Goal: Task Accomplishment & Management: Manage account settings

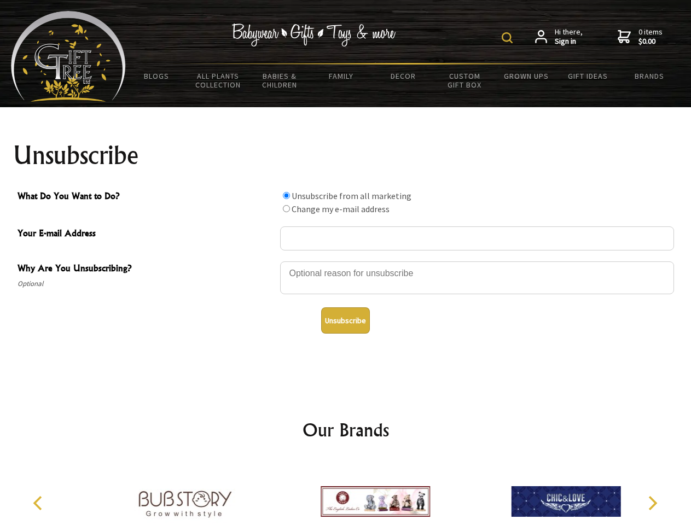
click at [508, 38] on img at bounding box center [506, 37] width 11 height 11
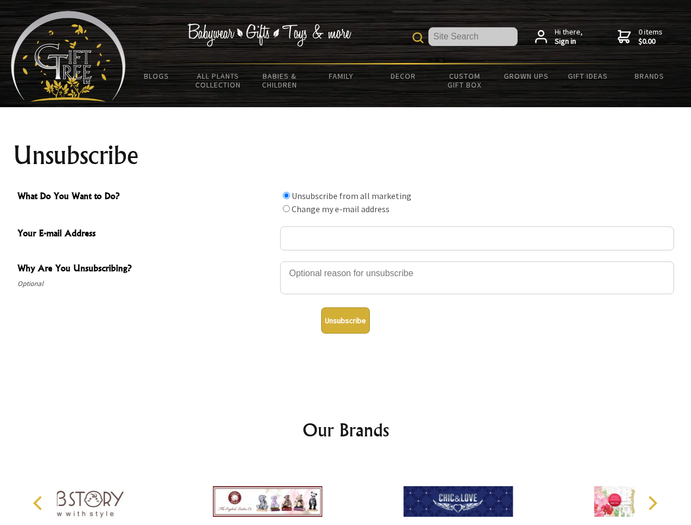
click at [346, 261] on div at bounding box center [477, 279] width 394 height 38
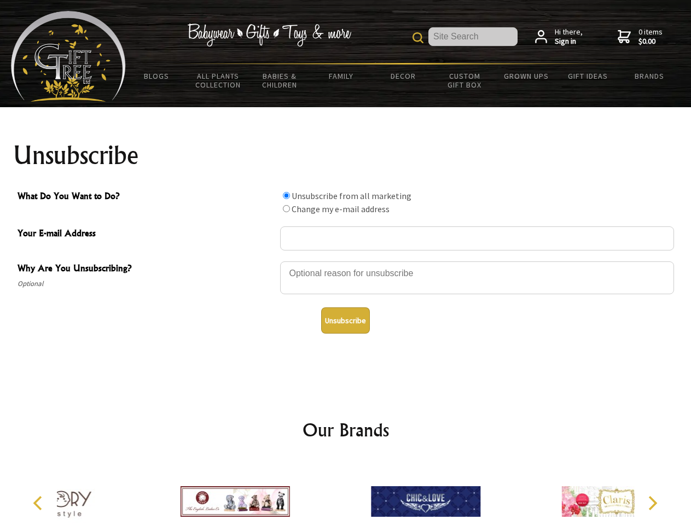
click at [286, 195] on input "What Do You Want to Do?" at bounding box center [286, 195] width 7 height 7
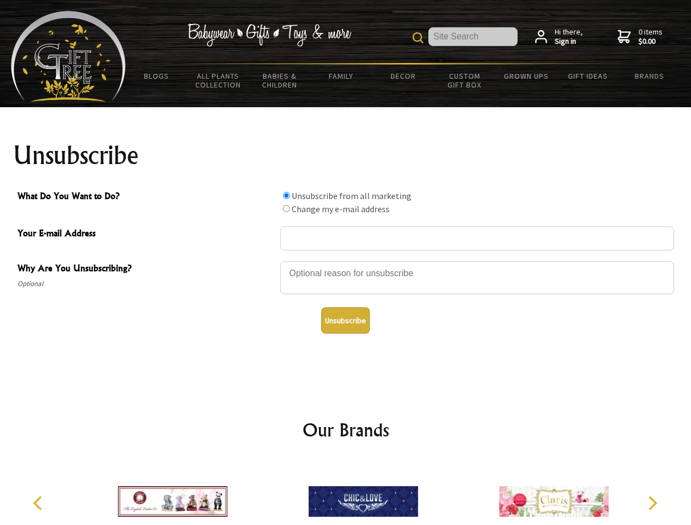
click at [286, 208] on input "What Do You Want to Do?" at bounding box center [286, 208] width 7 height 7
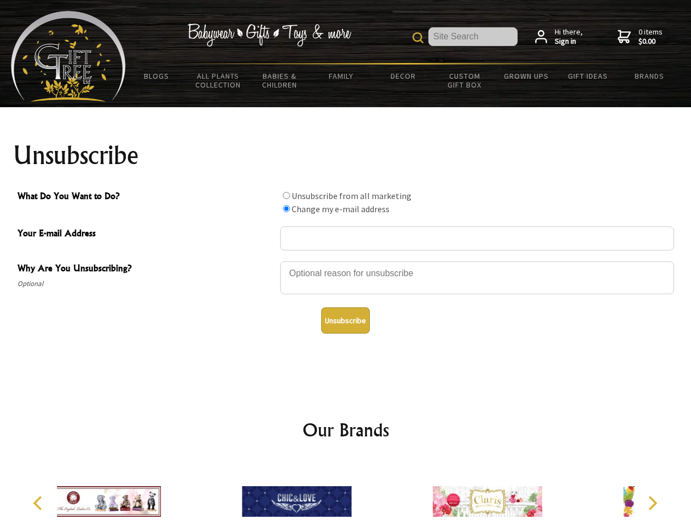
radio input "true"
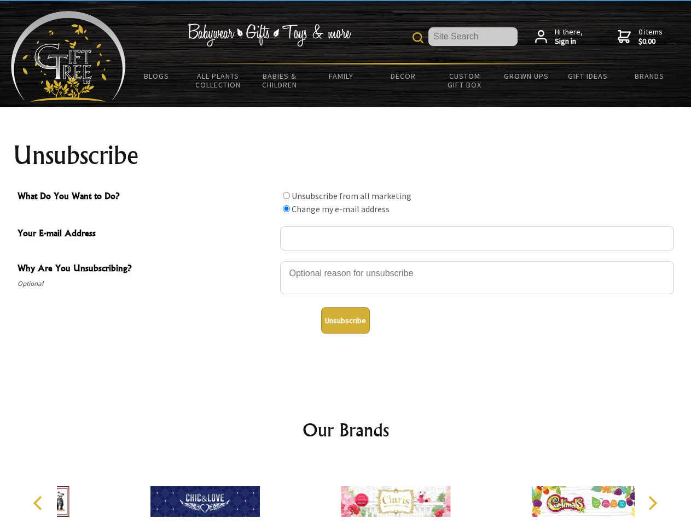
click at [345, 320] on button "Unsubscribe" at bounding box center [345, 320] width 49 height 26
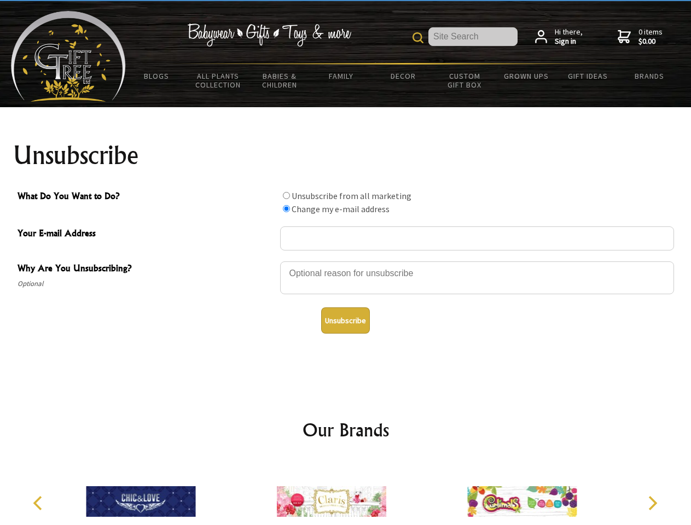
click at [39, 503] on icon "Previous" at bounding box center [39, 503] width 14 height 14
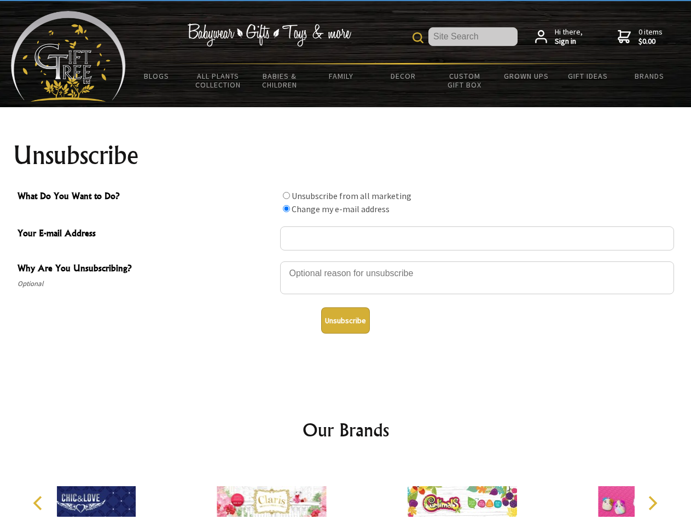
click at [652, 503] on icon "Next" at bounding box center [651, 503] width 14 height 14
